Goal: Navigation & Orientation: Understand site structure

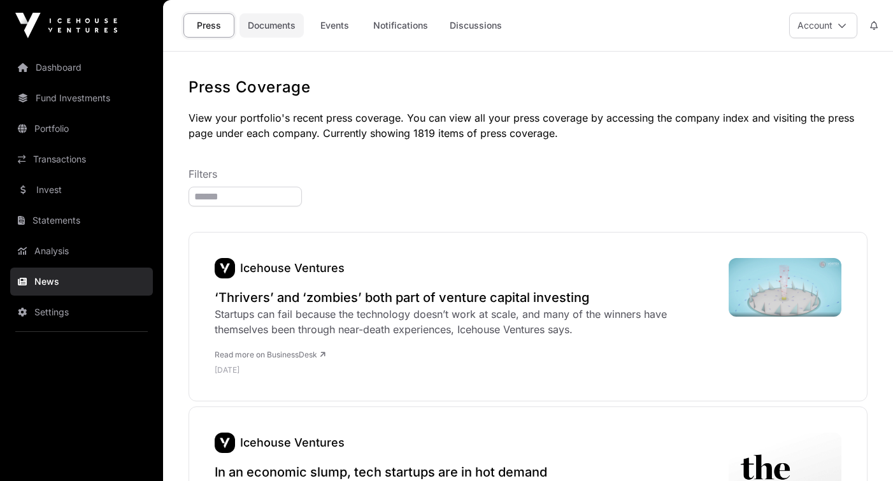
click at [286, 25] on link "Documents" at bounding box center [271, 25] width 64 height 24
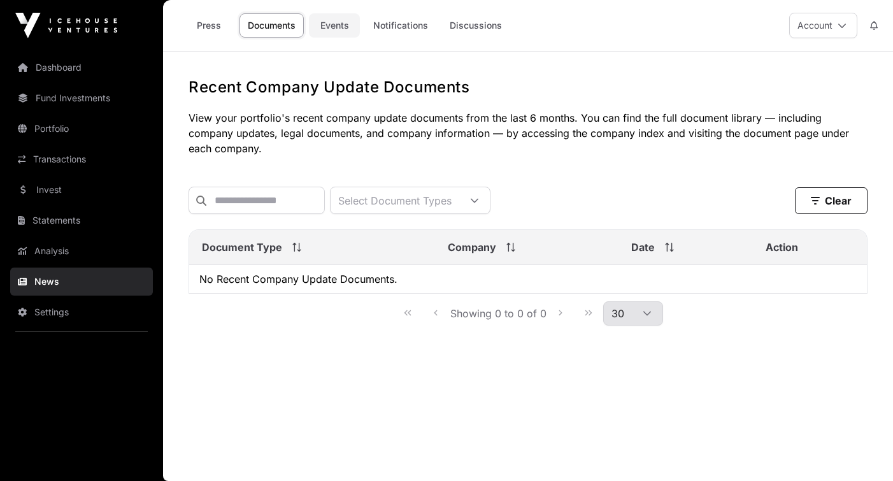
click at [336, 24] on link "Events" at bounding box center [334, 25] width 51 height 24
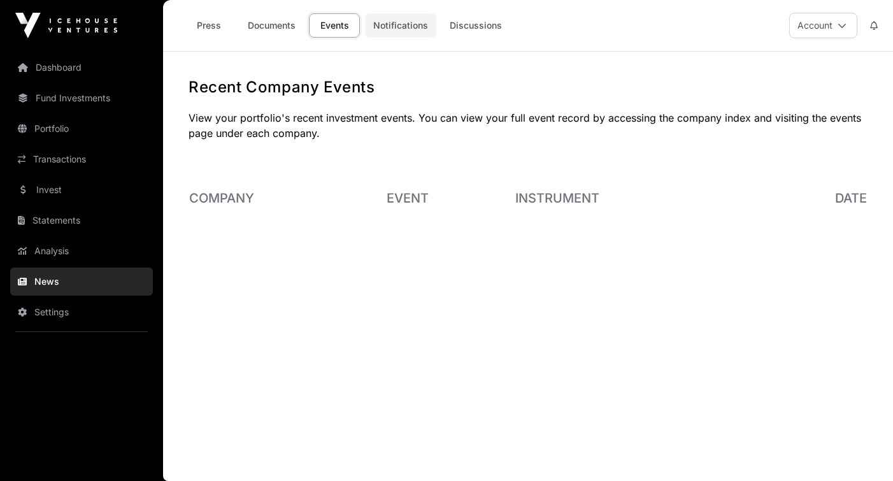
click at [398, 27] on link "Notifications" at bounding box center [400, 25] width 71 height 24
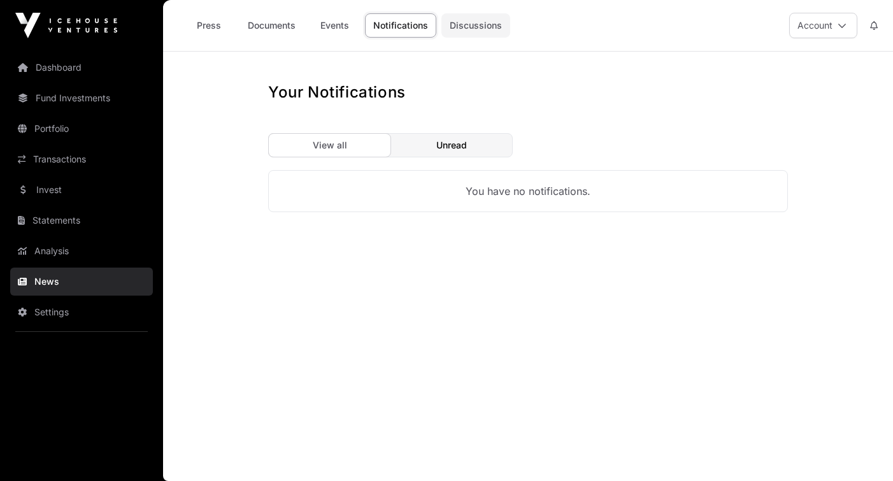
click at [470, 20] on link "Discussions" at bounding box center [475, 25] width 69 height 24
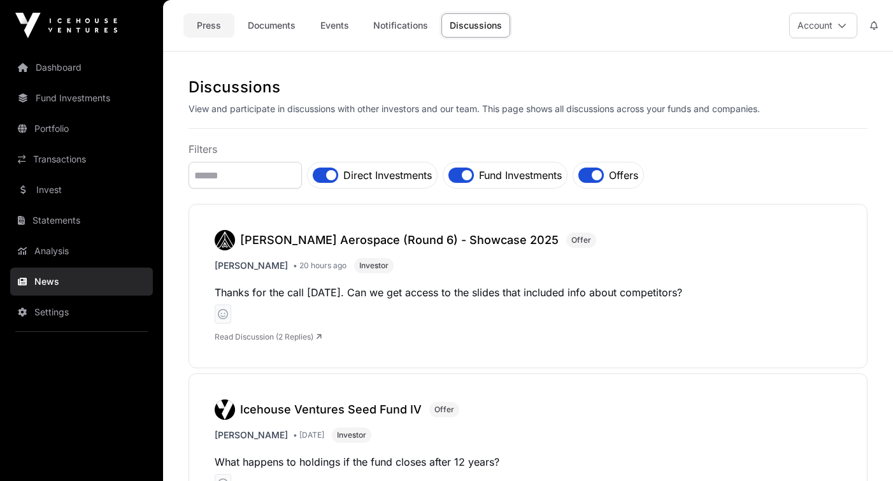
click at [214, 26] on link "Press" at bounding box center [208, 25] width 51 height 24
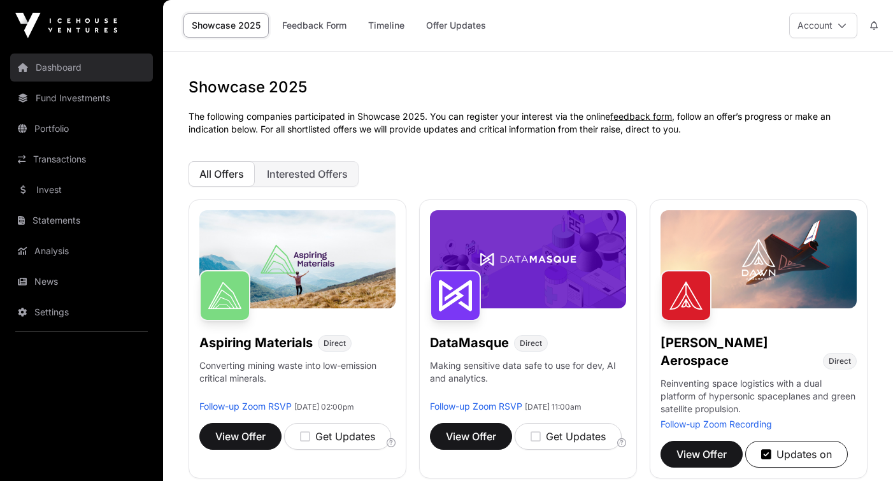
click at [64, 66] on link "Dashboard" at bounding box center [81, 67] width 143 height 28
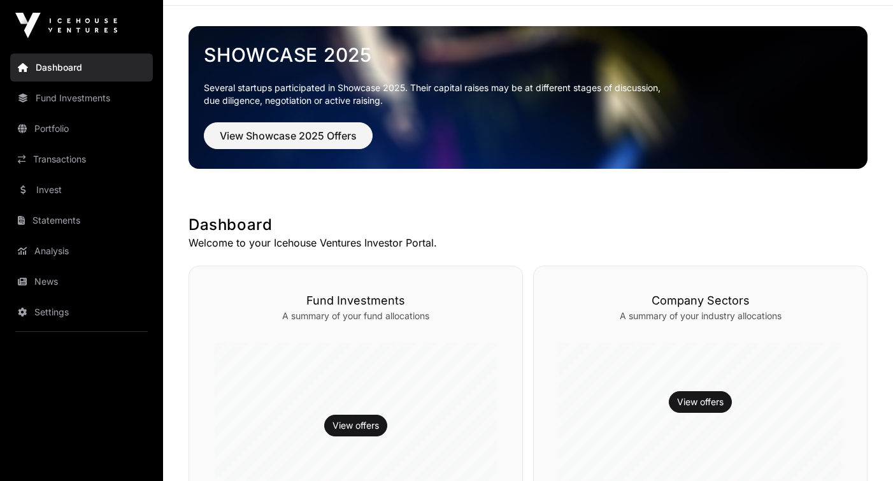
scroll to position [46, 0]
